Goal: Task Accomplishment & Management: Use online tool/utility

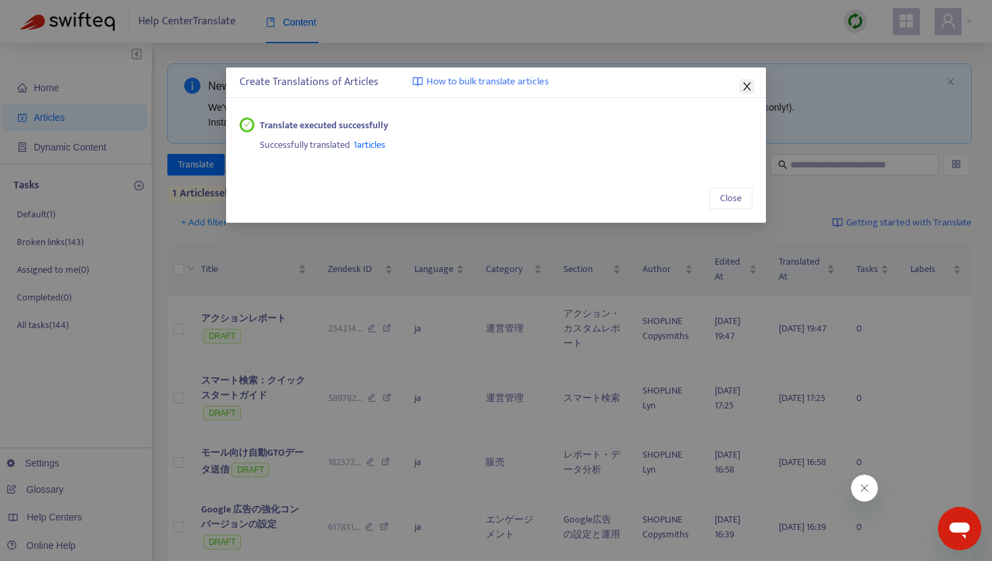
click at [747, 86] on icon "close" at bounding box center [746, 86] width 7 height 8
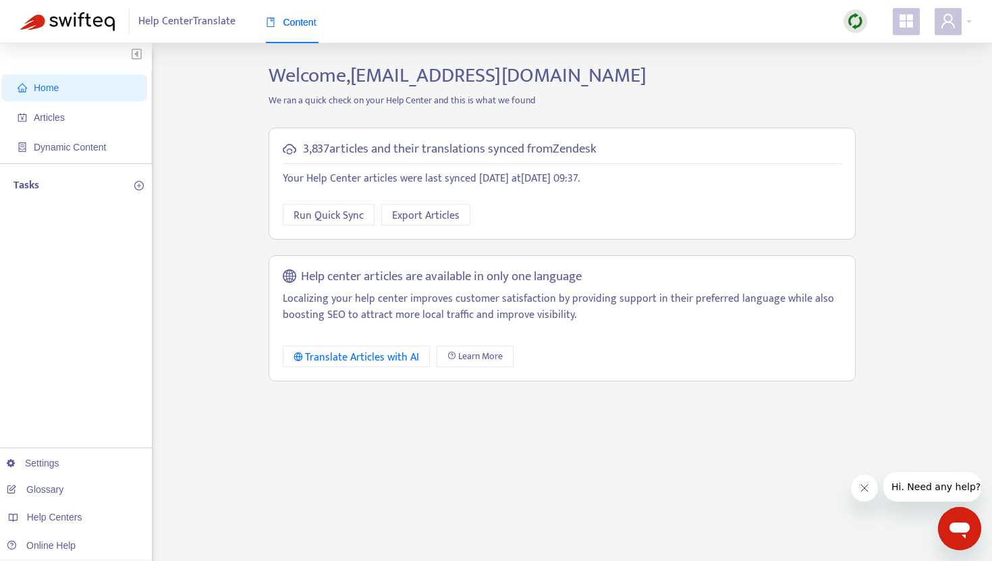
click at [858, 27] on img at bounding box center [855, 21] width 17 height 17
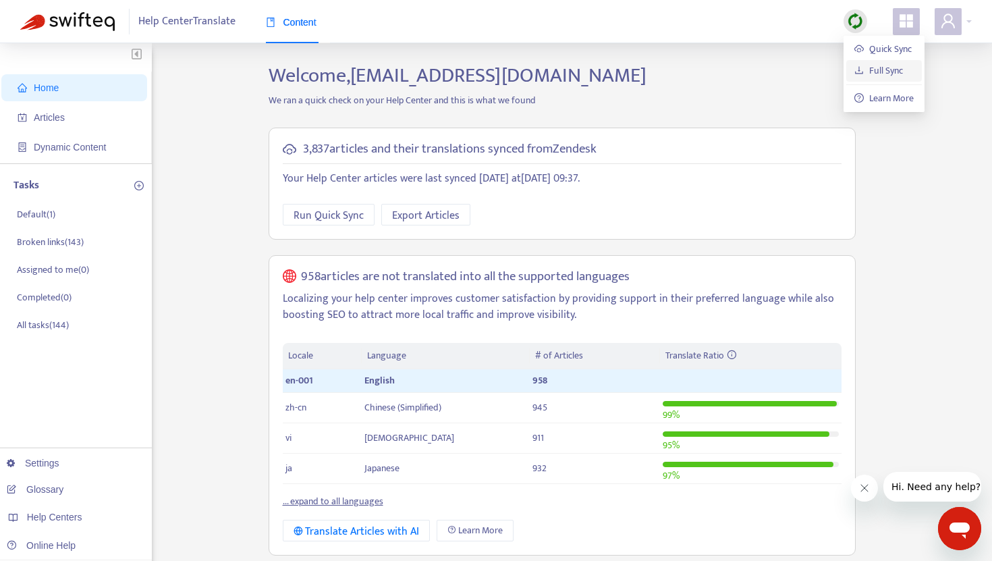
click at [879, 70] on link "Full Sync" at bounding box center [879, 71] width 49 height 16
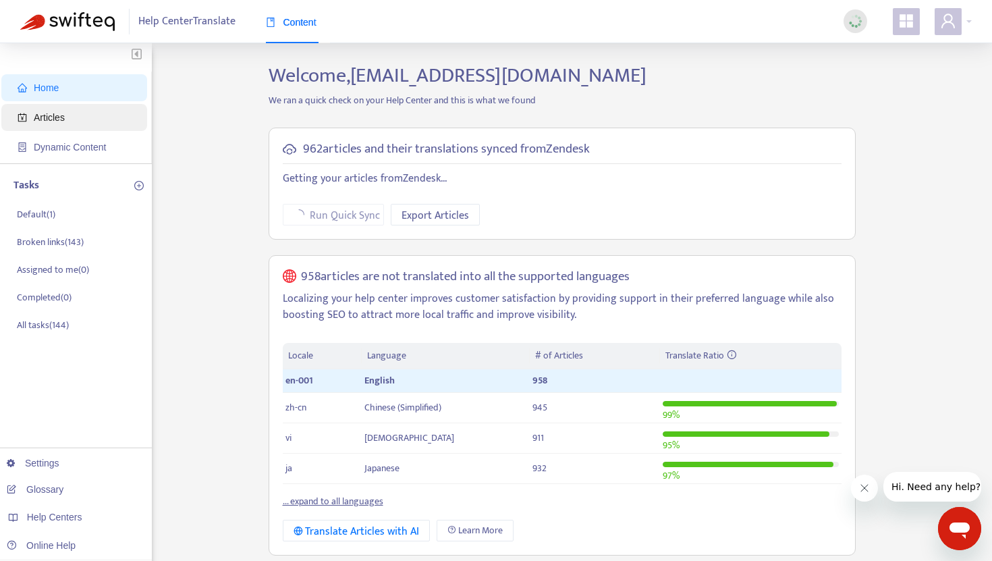
click at [99, 124] on span "Articles" at bounding box center [77, 117] width 119 height 27
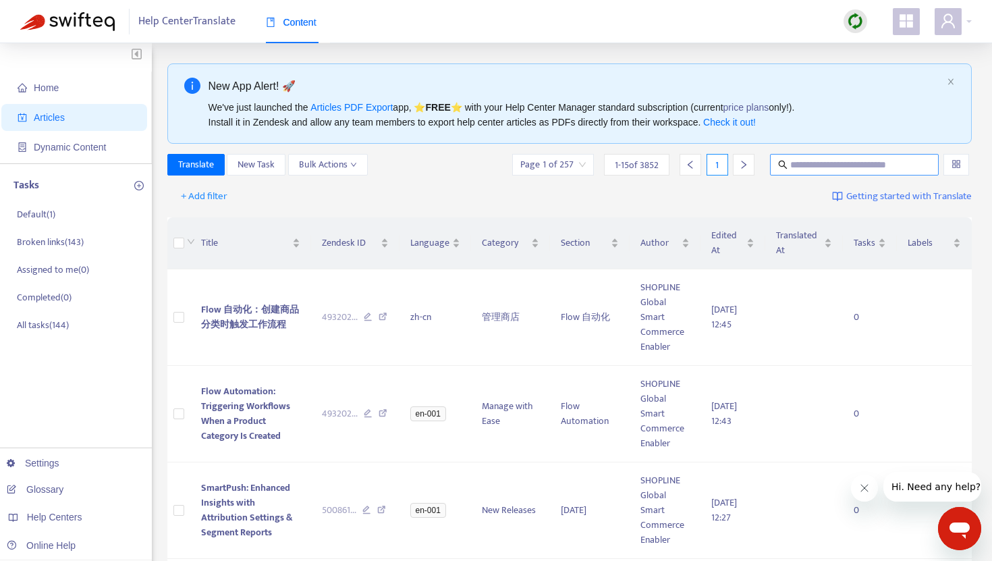
click at [782, 167] on icon "search" at bounding box center [782, 164] width 9 height 9
paste input "**********"
type input "**********"
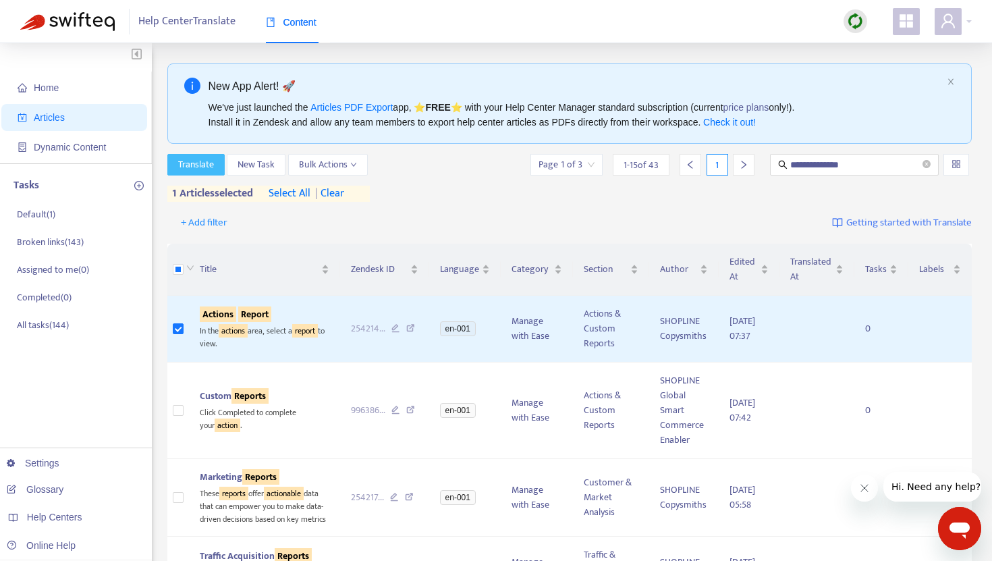
click at [213, 167] on span "Translate" at bounding box center [196, 164] width 36 height 15
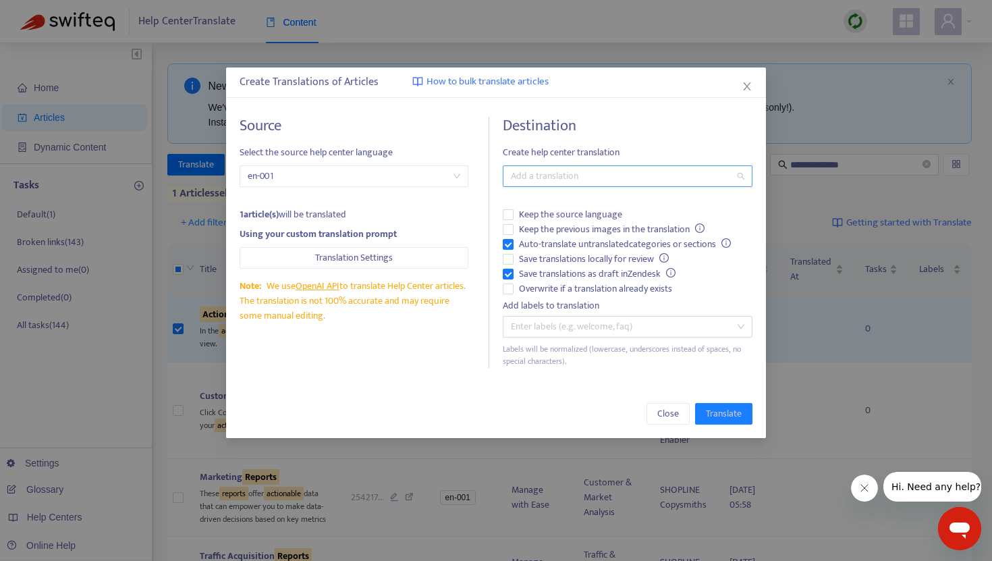
click at [547, 172] on div at bounding box center [621, 176] width 230 height 16
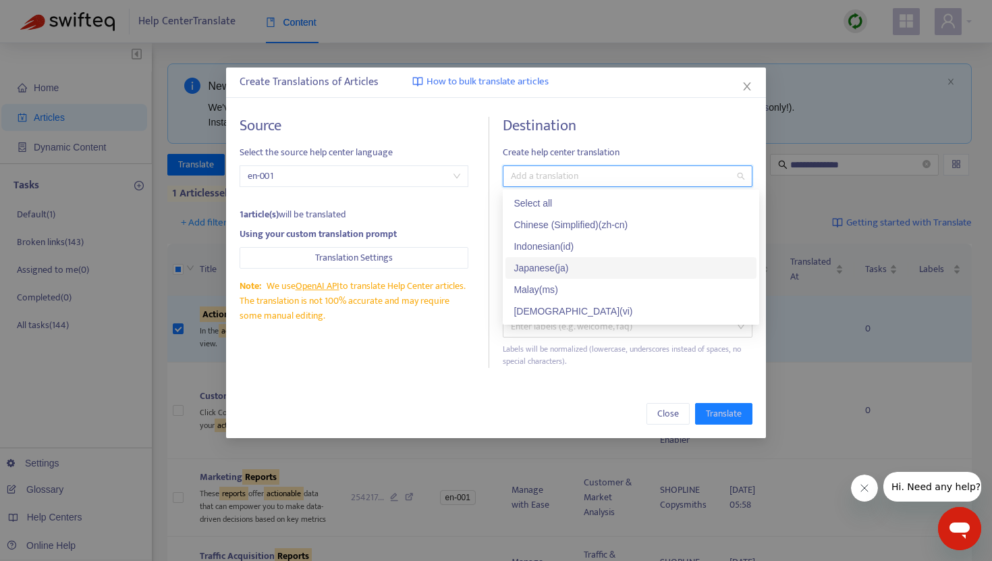
click at [552, 263] on div "Japanese ( ja )" at bounding box center [631, 268] width 235 height 15
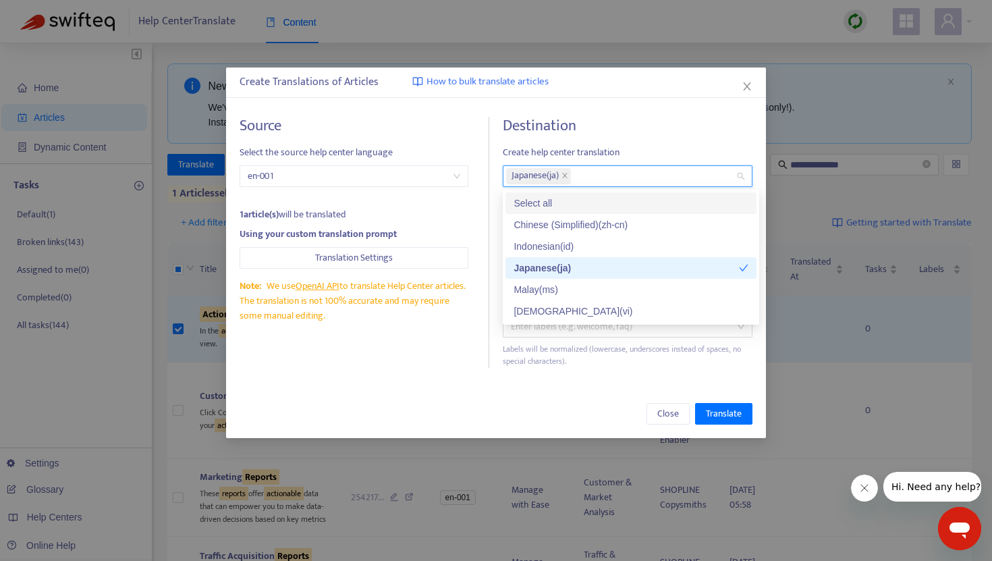
click at [590, 132] on h4 "Destination" at bounding box center [628, 126] width 250 height 18
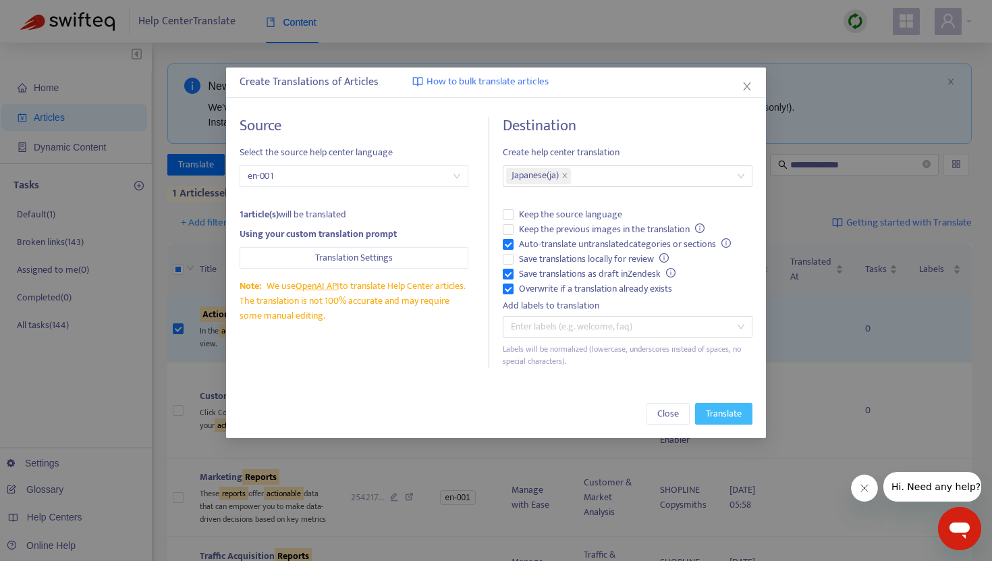
click at [731, 418] on span "Translate" at bounding box center [724, 413] width 36 height 15
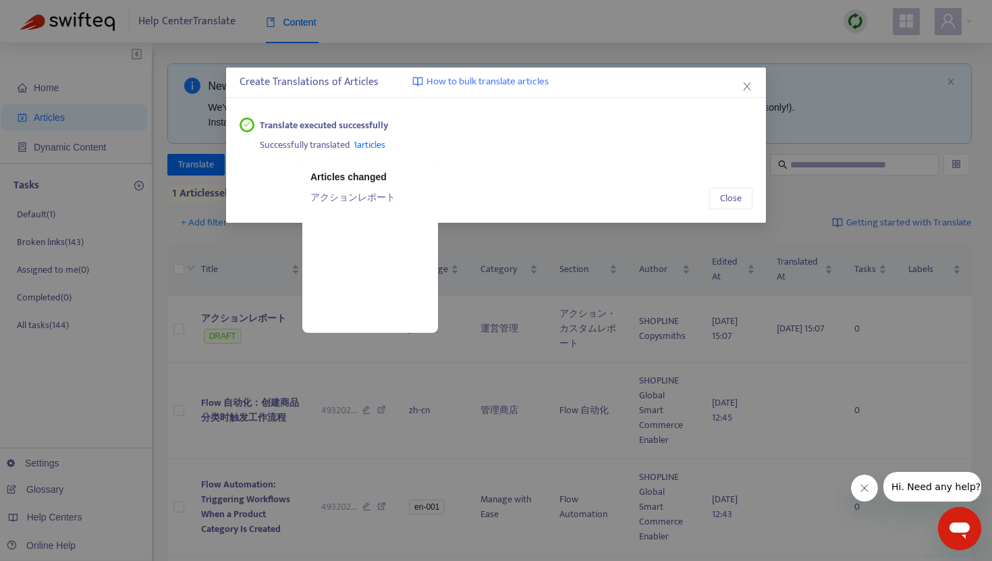
click at [373, 145] on span "1 articles" at bounding box center [370, 145] width 32 height 16
click at [356, 194] on link "アクションレポート" at bounding box center [370, 197] width 119 height 15
